Goal: Use online tool/utility: Utilize a website feature to perform a specific function

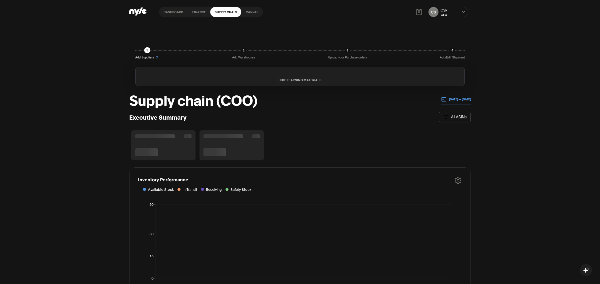
click at [165, 10] on link "Dashboard" at bounding box center [173, 12] width 29 height 10
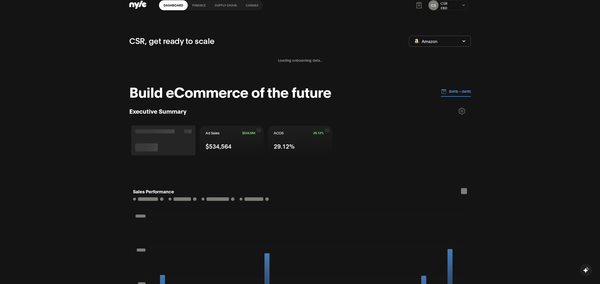
scroll to position [8, 0]
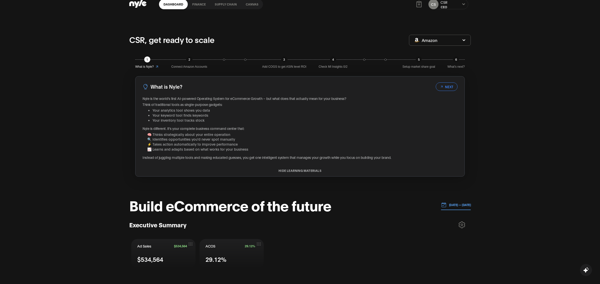
click at [247, 3] on link "Canvas" at bounding box center [252, 4] width 22 height 10
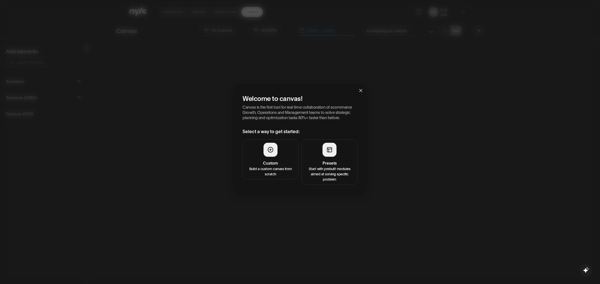
click at [316, 141] on button "Presets Start with prebuilt modules aimed at solving specific problem" at bounding box center [330, 162] width 56 height 45
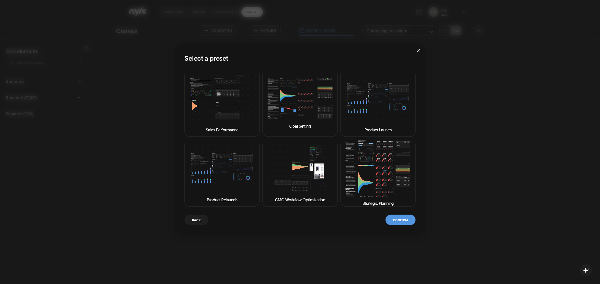
click at [376, 160] on img at bounding box center [378, 168] width 67 height 57
click at [402, 220] on button "Confirm" at bounding box center [401, 220] width 30 height 10
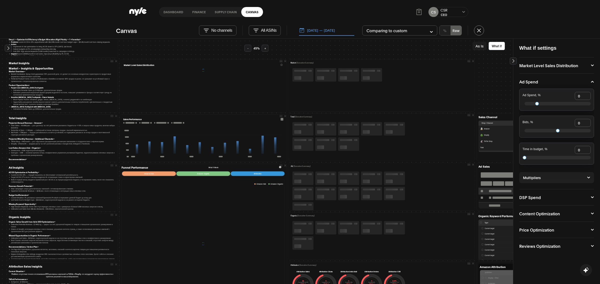
scroll to position [13, 0]
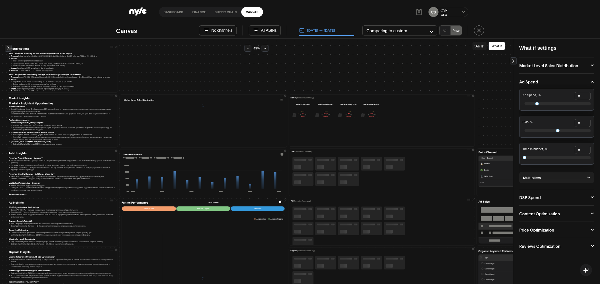
click at [333, 30] on button "[DATE] — [DATE]" at bounding box center [326, 30] width 55 height 11
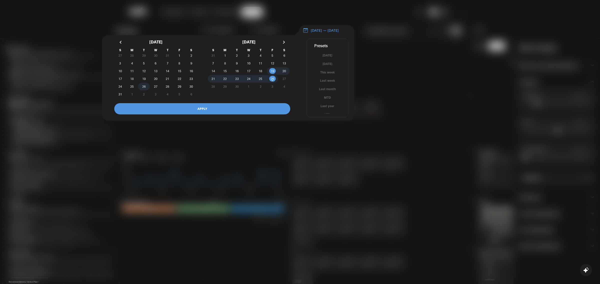
click at [146, 90] on span "26" at bounding box center [144, 86] width 4 height 9
click at [275, 80] on span "26" at bounding box center [273, 78] width 12 height 5
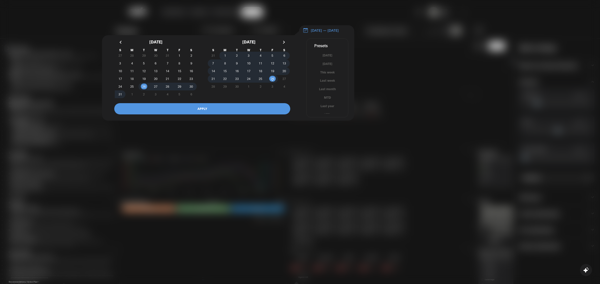
click at [197, 113] on button "APPLY" at bounding box center [202, 108] width 176 height 11
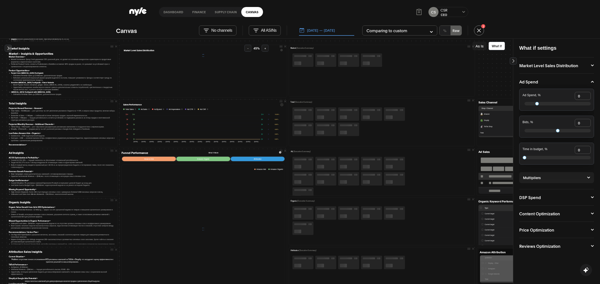
scroll to position [64, 0]
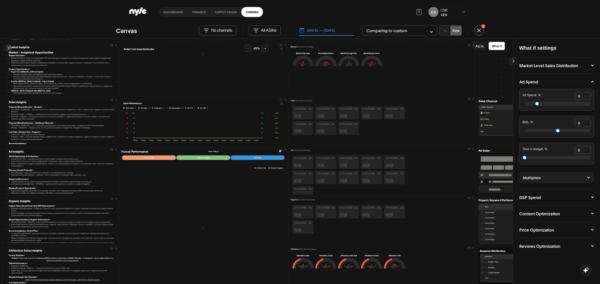
click at [480, 47] on button "As Is" at bounding box center [480, 46] width 14 height 9
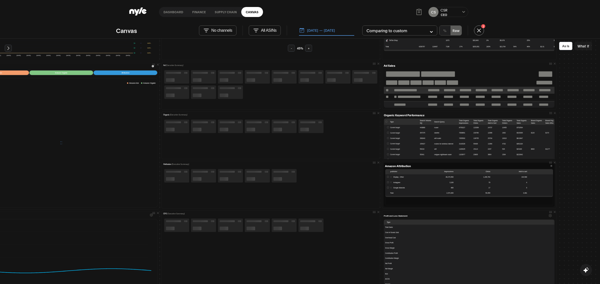
scroll to position [133, 176]
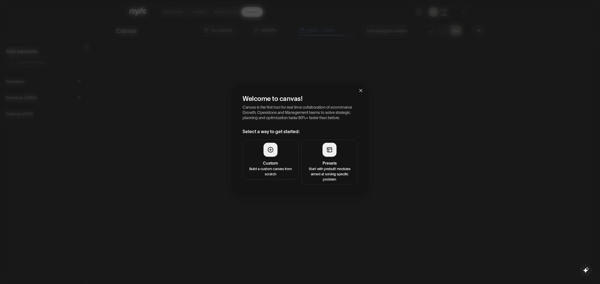
click at [343, 152] on button "Presets Start with prebuilt modules aimed at solving specific problem" at bounding box center [330, 162] width 56 height 45
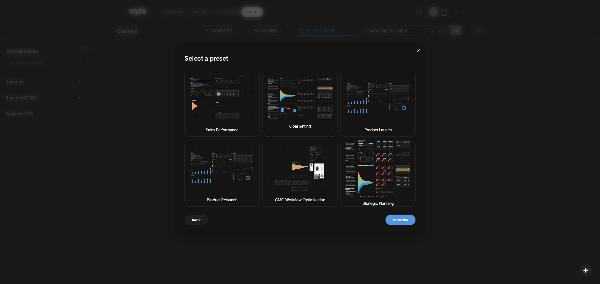
click at [387, 169] on img at bounding box center [378, 168] width 67 height 57
click at [401, 219] on button "Confirm" at bounding box center [401, 220] width 30 height 10
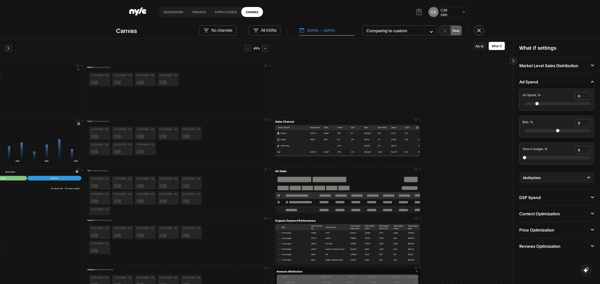
scroll to position [45, 203]
